Goal: Transaction & Acquisition: Purchase product/service

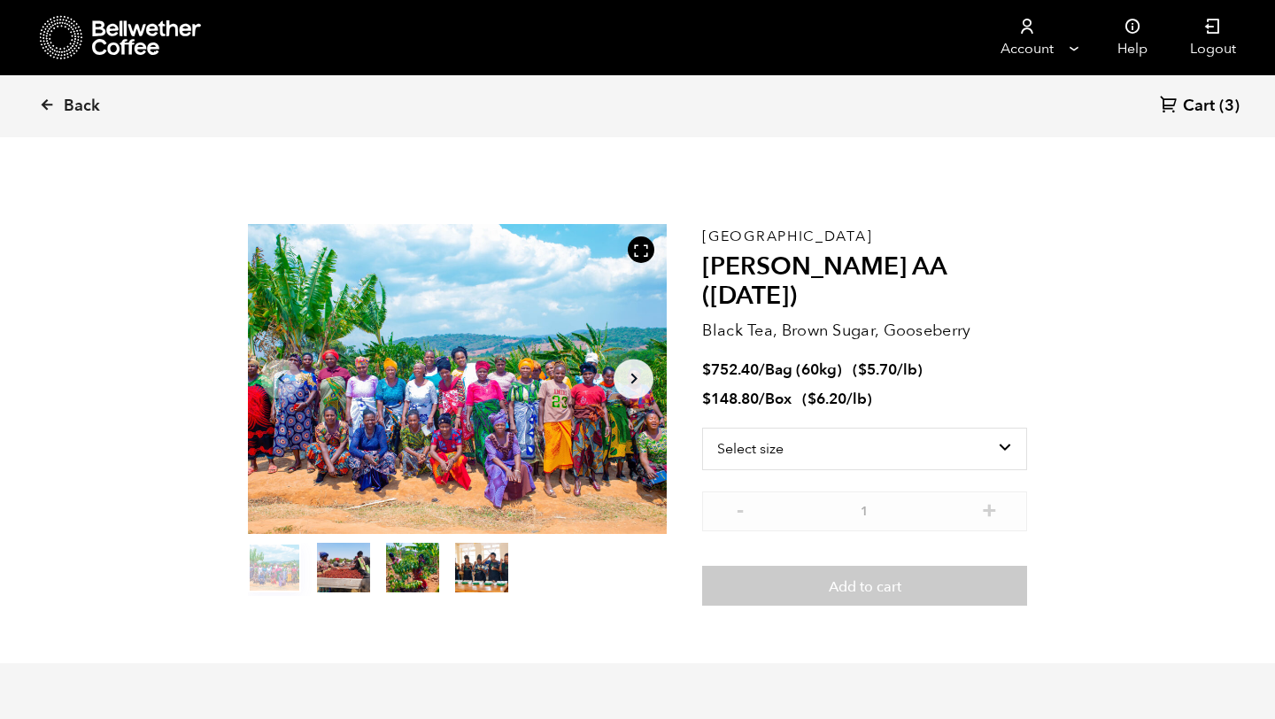
scroll to position [771, 758]
click at [1208, 105] on span "Cart" at bounding box center [1199, 106] width 32 height 21
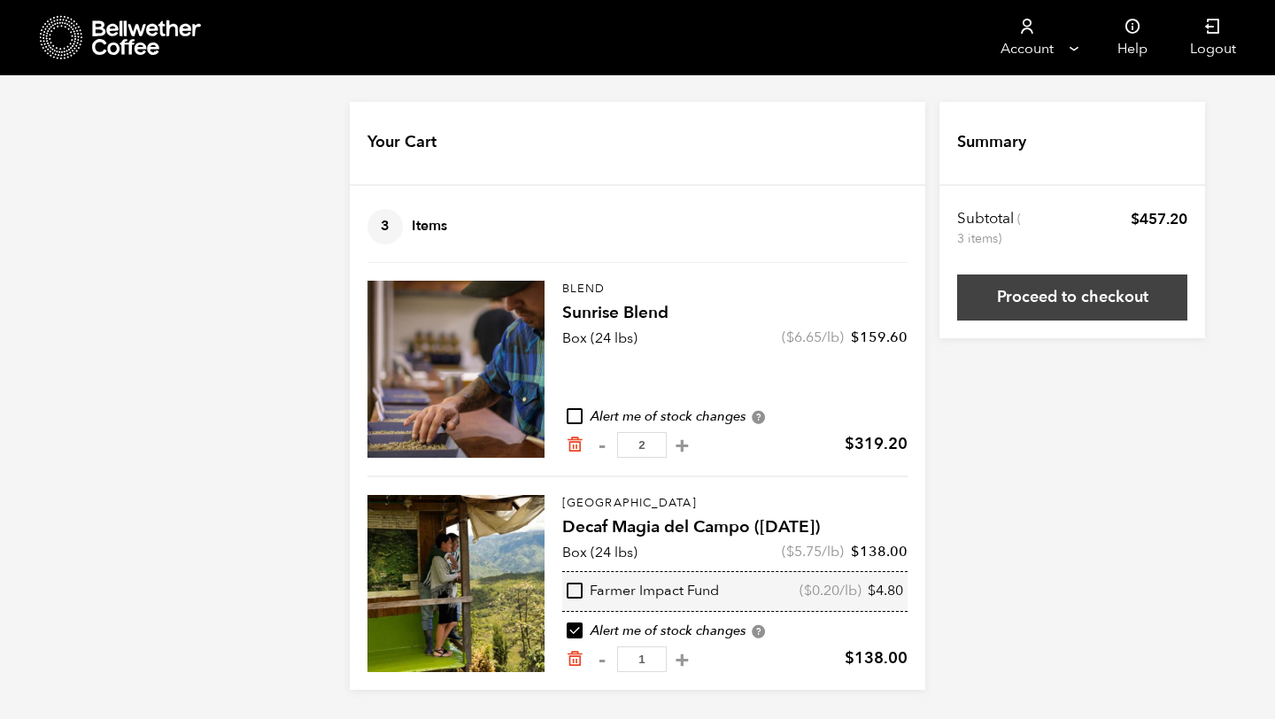
click at [1067, 303] on link "Proceed to checkout" at bounding box center [1072, 298] width 230 height 46
